Goal: Connect with others

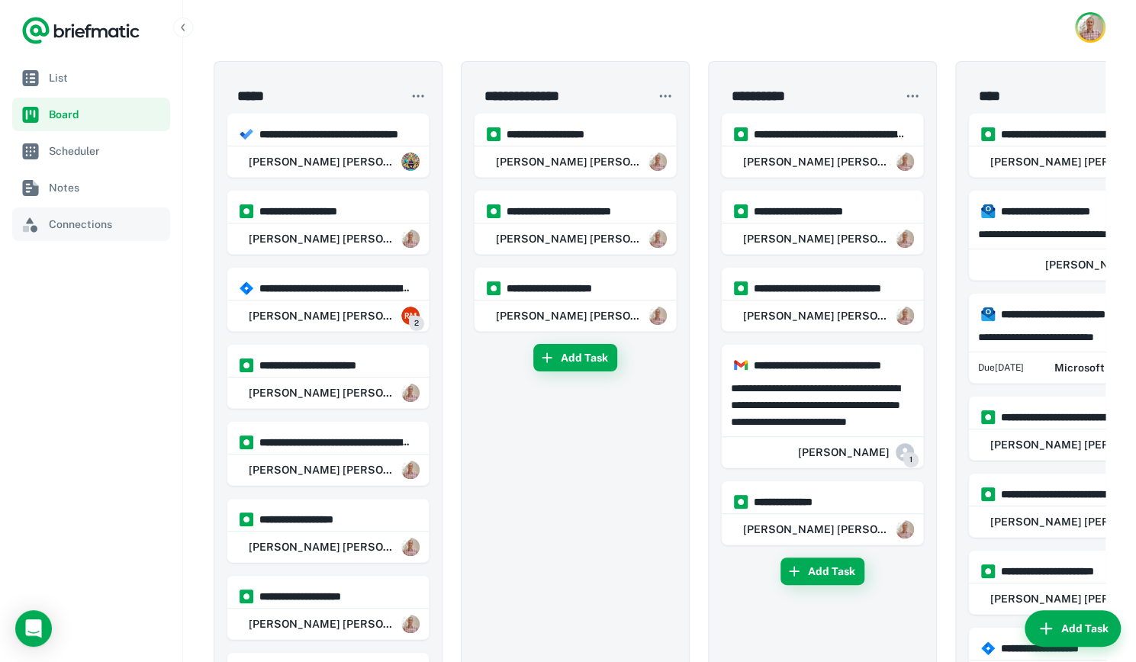
click at [77, 227] on span "Connections" at bounding box center [106, 224] width 115 height 17
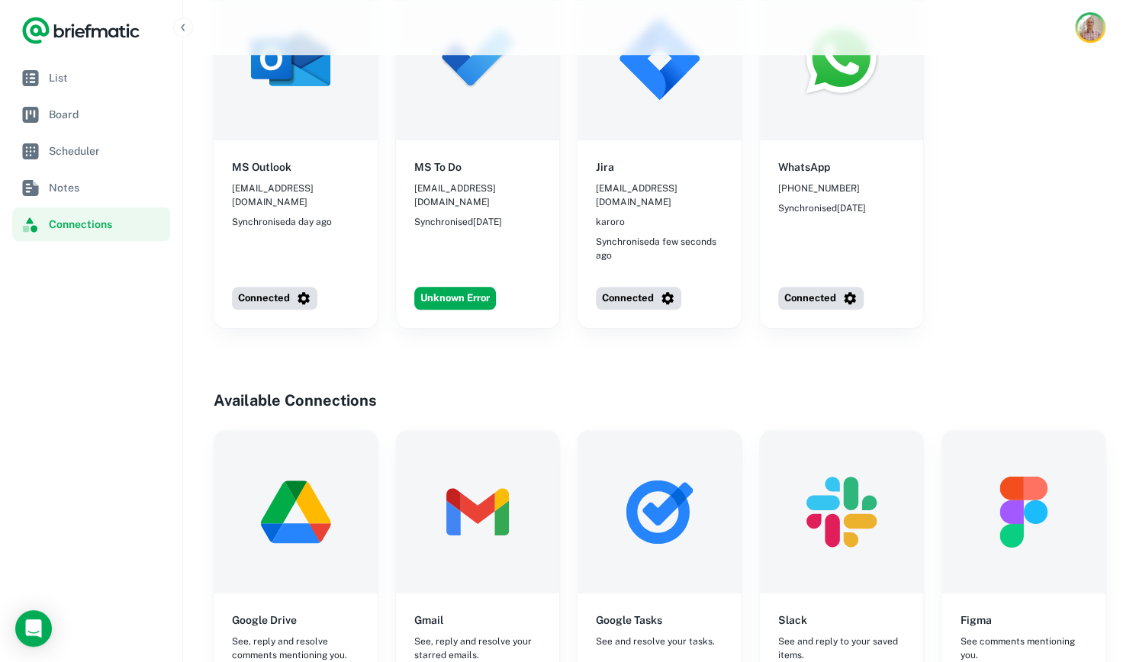
scroll to position [846, 0]
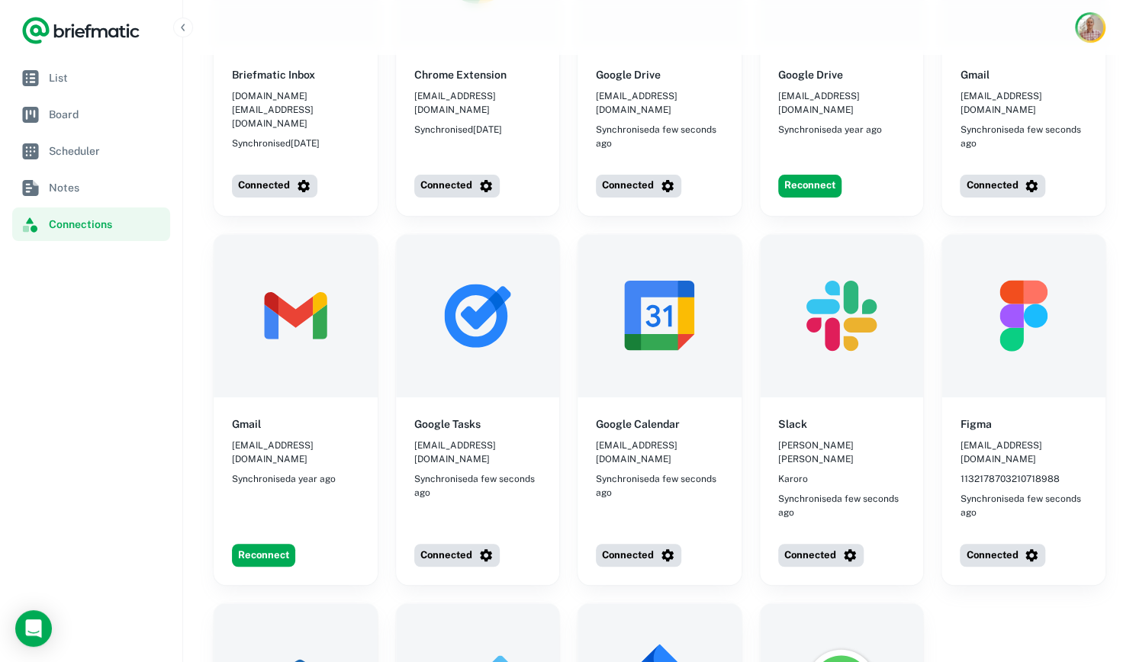
scroll to position [217, 0]
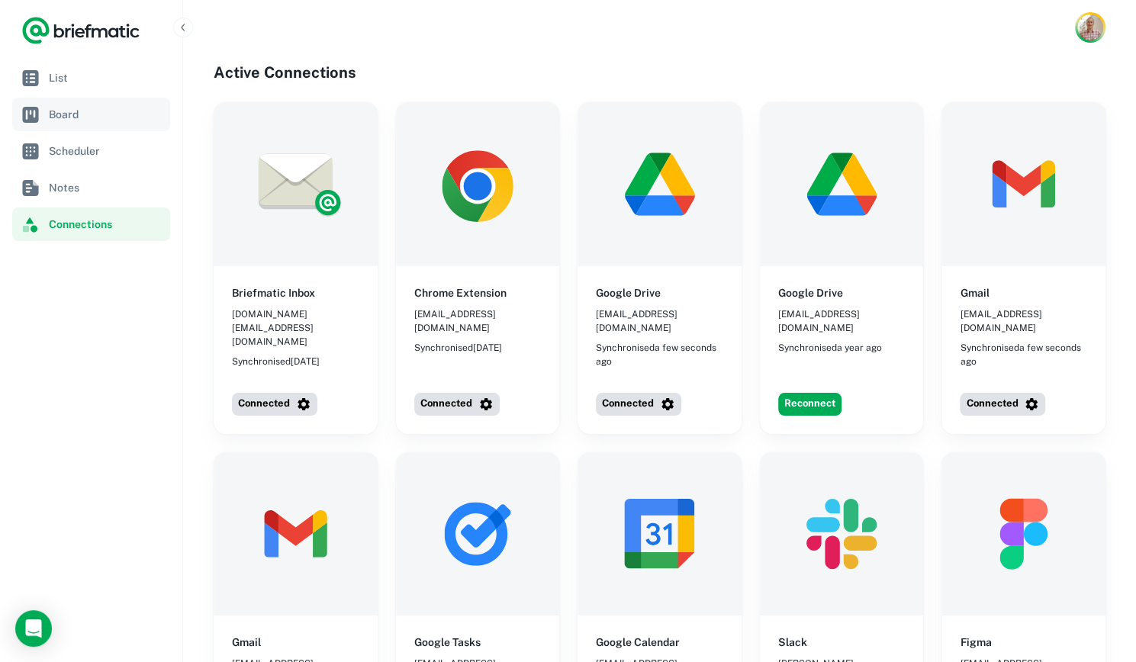
click at [72, 111] on span "Board" at bounding box center [106, 114] width 115 height 17
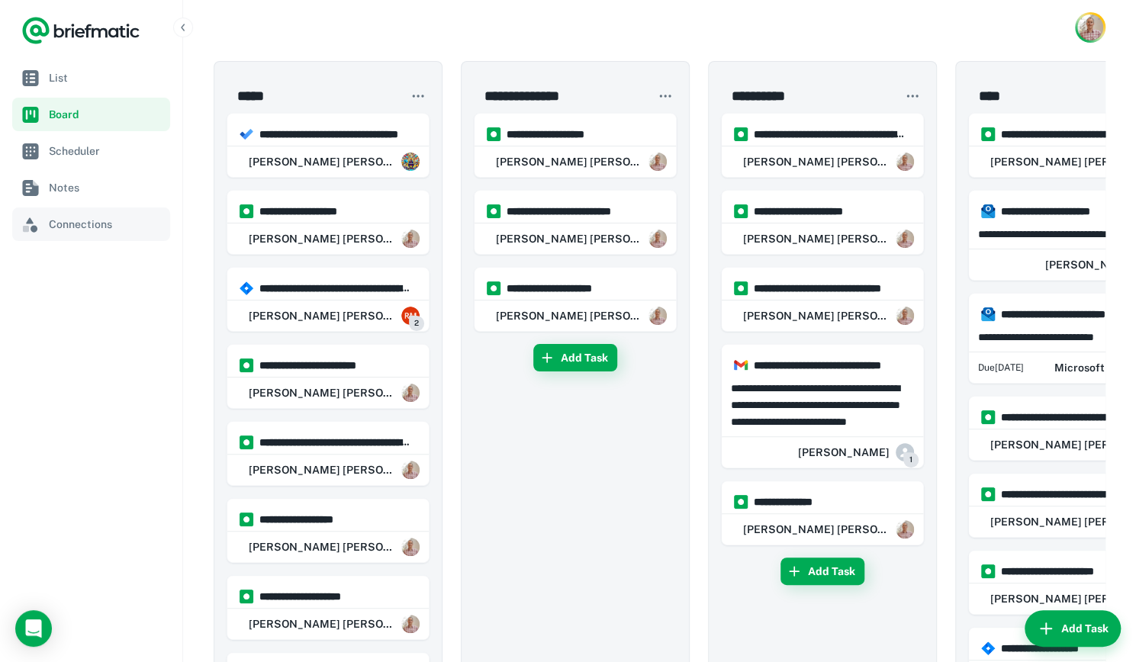
click at [105, 224] on span "Connections" at bounding box center [106, 224] width 115 height 17
